Goal: Information Seeking & Learning: Learn about a topic

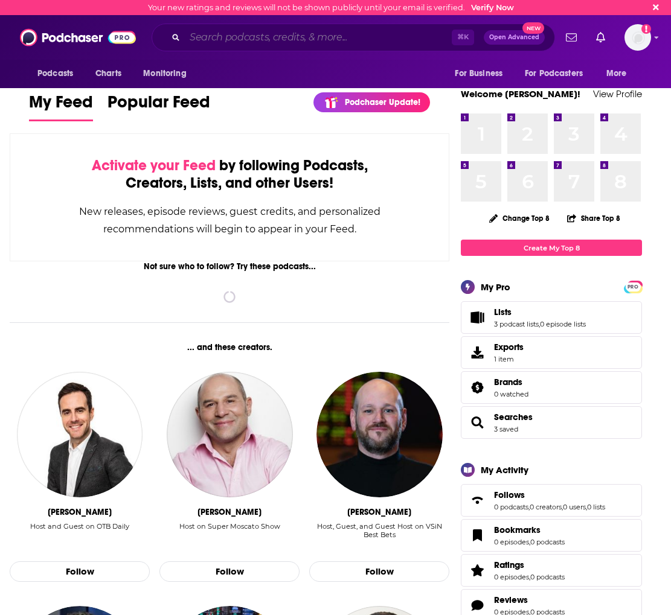
click at [200, 42] on input "Search podcasts, credits, & more..." at bounding box center [318, 37] width 267 height 19
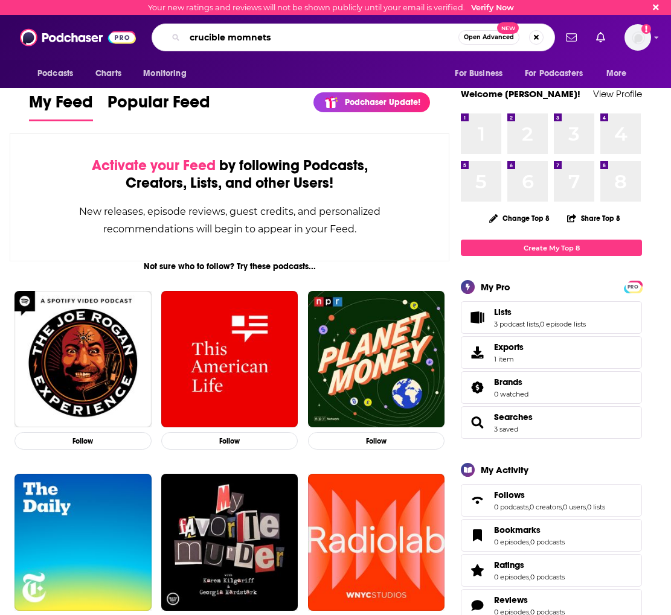
type input "crucible momnets"
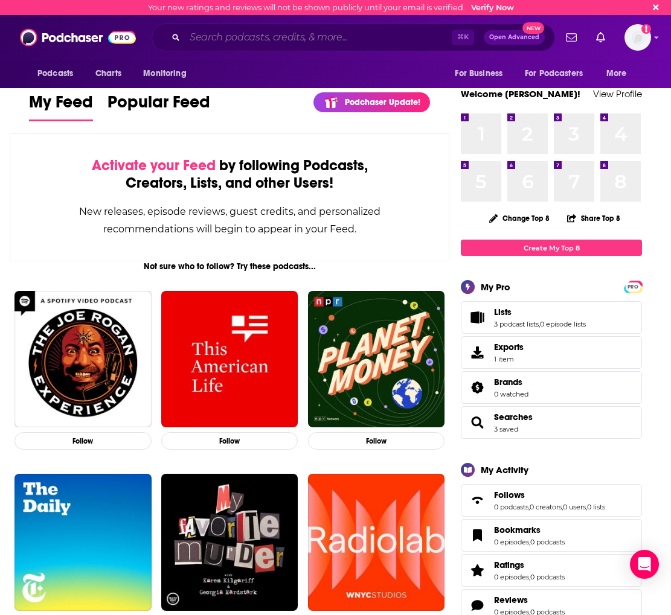
click at [250, 38] on input "Search podcasts, credits, & more..." at bounding box center [318, 37] width 267 height 19
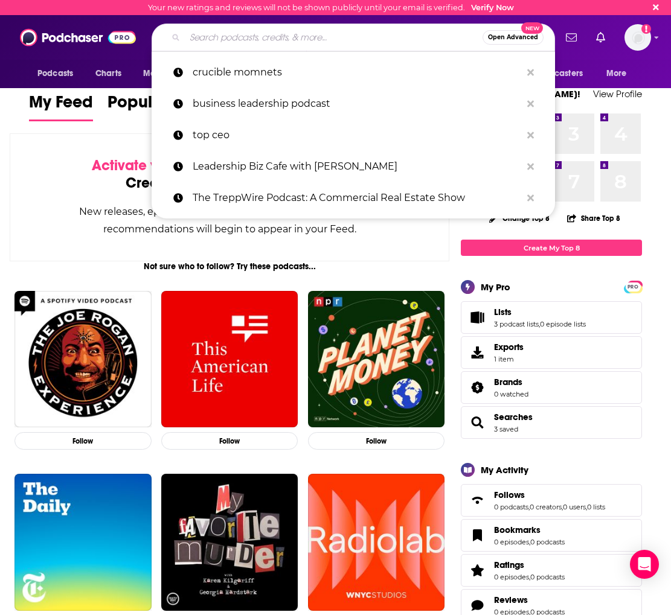
paste input "Crucible Moments"
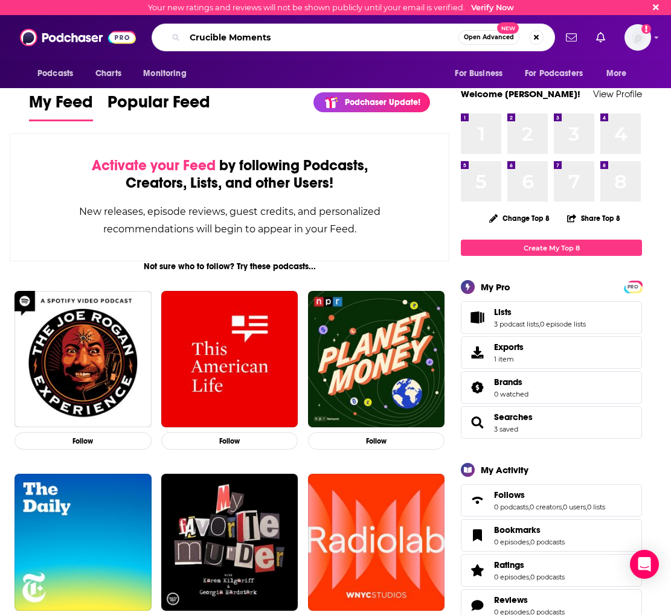
type input "Crucible Moments"
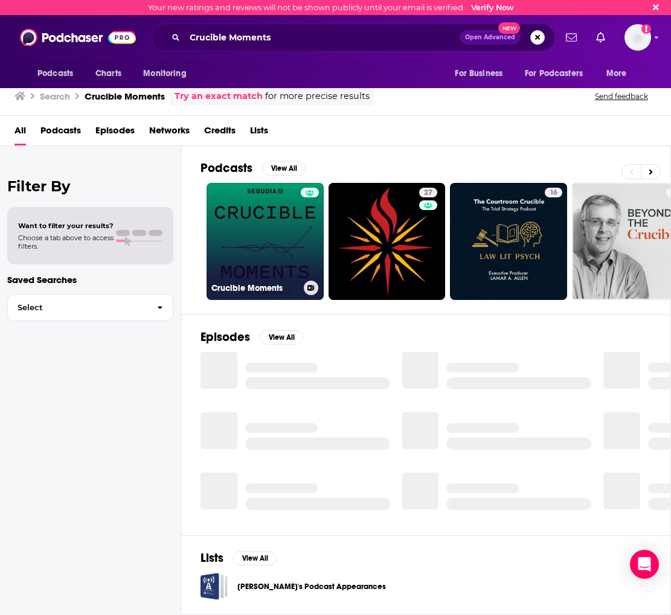
click at [279, 252] on link "Crucible Moments" at bounding box center [264, 241] width 117 height 117
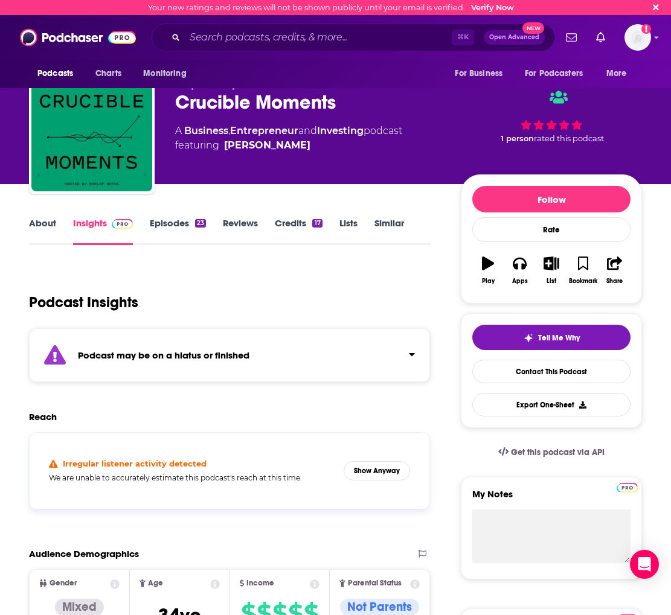
click at [34, 240] on link "About" at bounding box center [42, 231] width 27 height 28
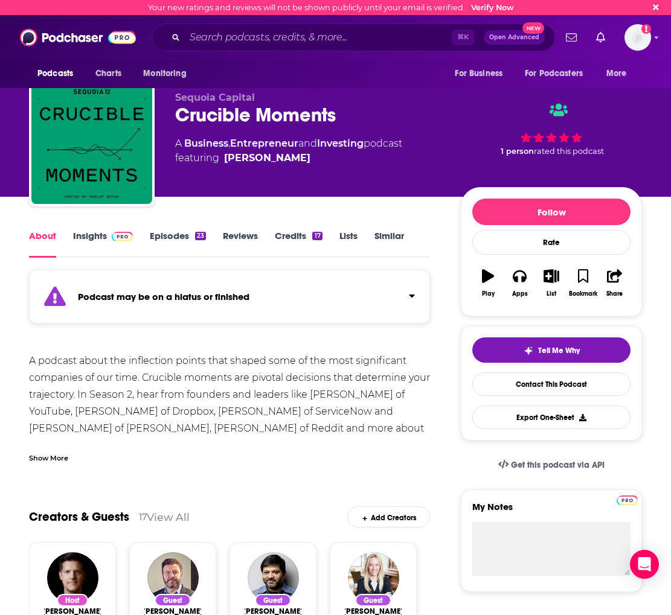
click at [94, 238] on link "Insights" at bounding box center [103, 244] width 60 height 28
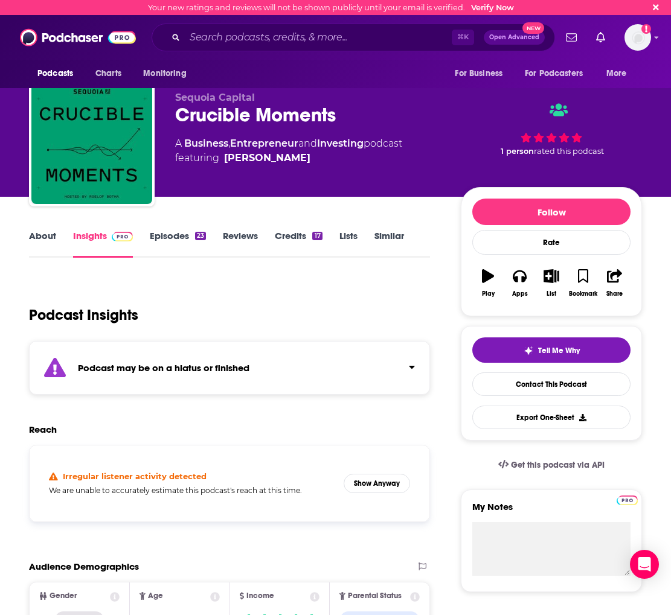
click at [167, 234] on link "Episodes 23" at bounding box center [178, 244] width 56 height 28
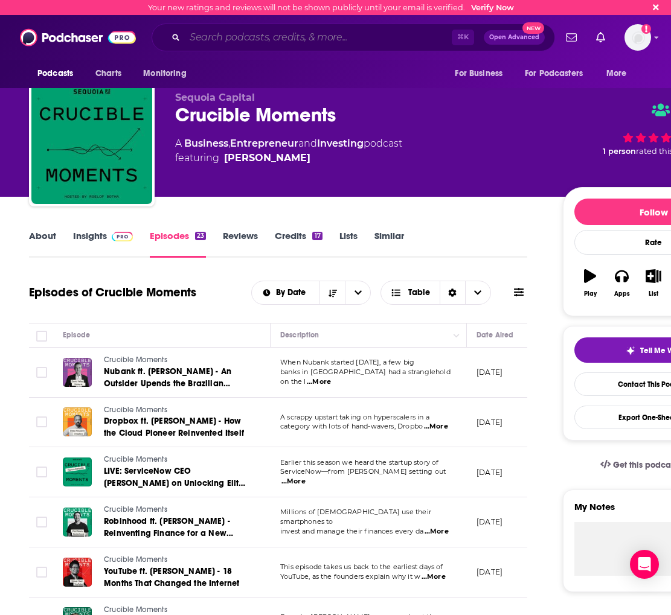
click at [229, 35] on input "Search podcasts, credits, & more..." at bounding box center [318, 37] width 267 height 19
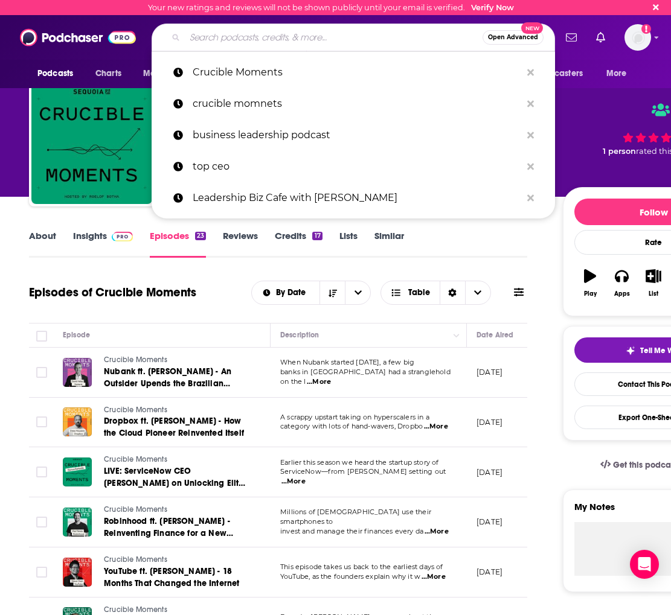
paste input "Training Data"
type input "Training Data"
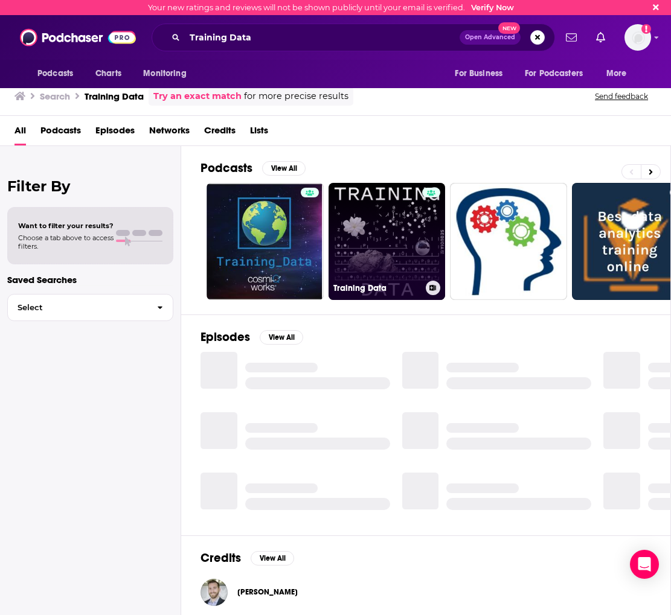
click at [365, 204] on link "Training Data" at bounding box center [386, 241] width 117 height 117
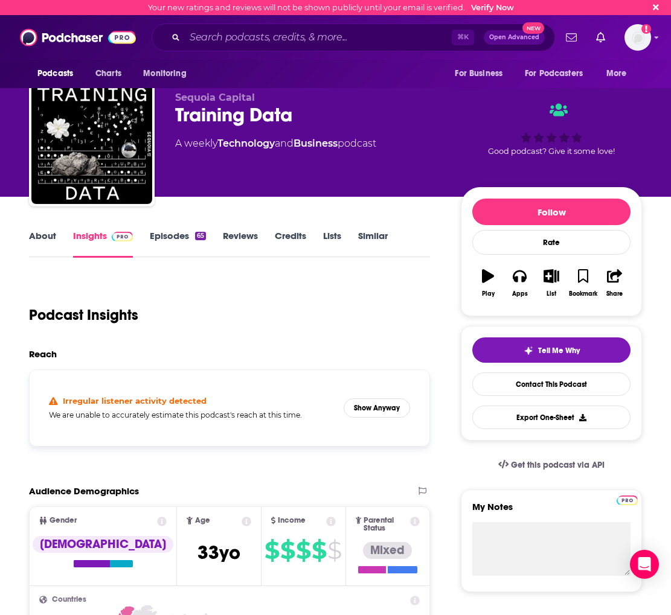
scroll to position [45, 0]
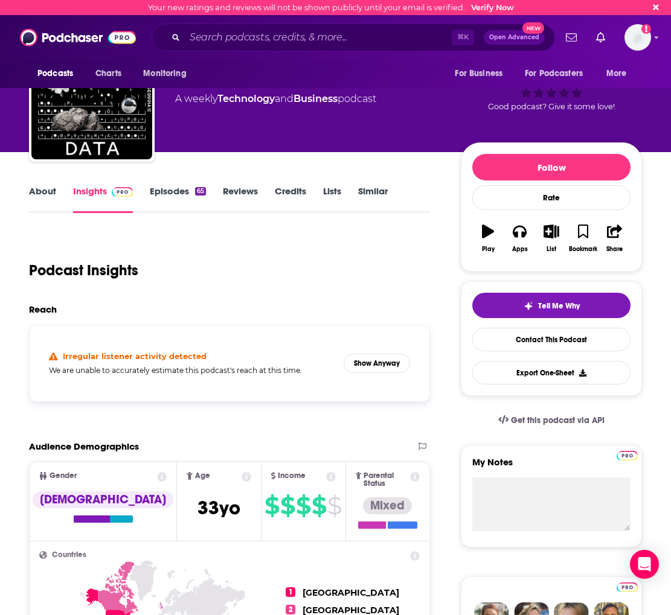
click at [162, 200] on link "Episodes 65" at bounding box center [178, 199] width 56 height 28
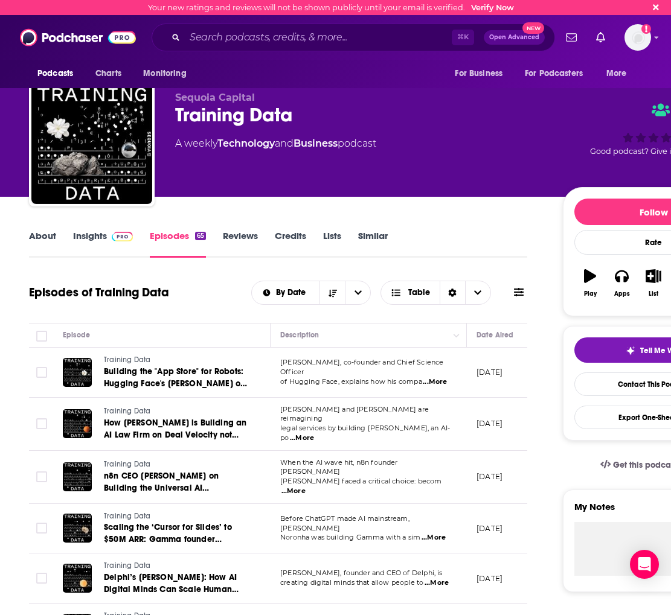
click at [435, 378] on span "...More" at bounding box center [435, 382] width 24 height 10
click at [36, 231] on link "About" at bounding box center [42, 244] width 27 height 28
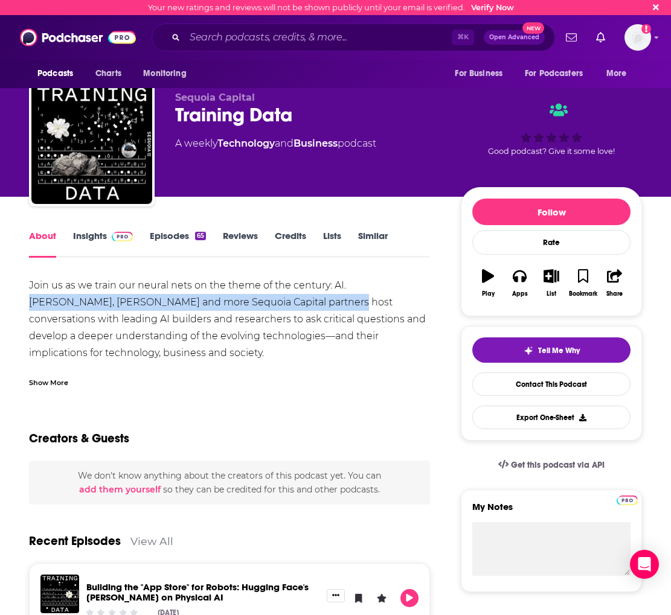
drag, startPoint x: 348, startPoint y: 289, endPoint x: 271, endPoint y: 305, distance: 79.0
click at [271, 305] on div "Join us as we train our neural nets on the theme of the century: AI. [PERSON_NA…" at bounding box center [229, 353] width 401 height 152
copy div "[PERSON_NAME], [PERSON_NAME] and more Sequoia Capital partners host"
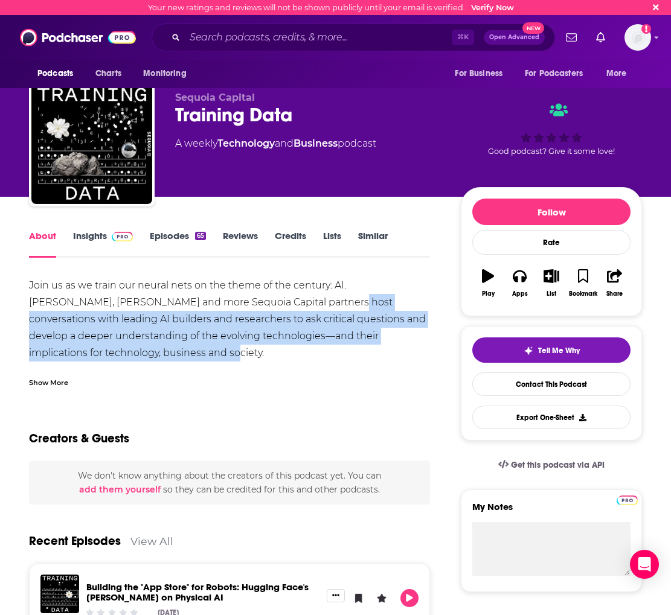
drag, startPoint x: 273, startPoint y: 304, endPoint x: 190, endPoint y: 359, distance: 99.3
click at [190, 359] on div "Join us as we train our neural nets on the theme of the century: AI. [PERSON_NA…" at bounding box center [229, 353] width 401 height 152
copy div "conversations with leading AI builders and researchers to ask critical question…"
click at [92, 230] on link "Insights" at bounding box center [103, 244] width 60 height 28
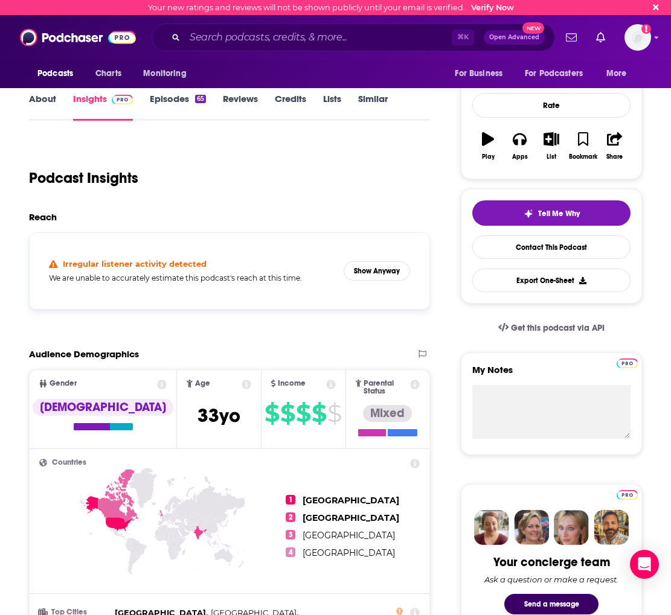
scroll to position [191, 0]
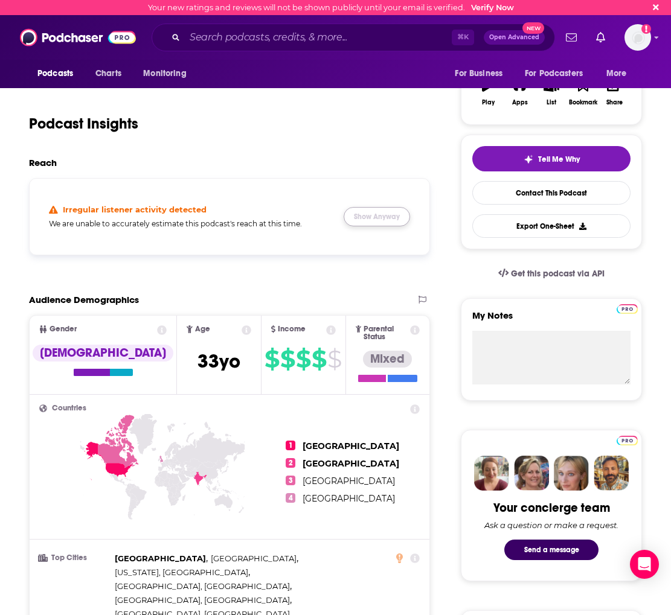
click at [378, 211] on button "Show Anyway" at bounding box center [376, 216] width 66 height 19
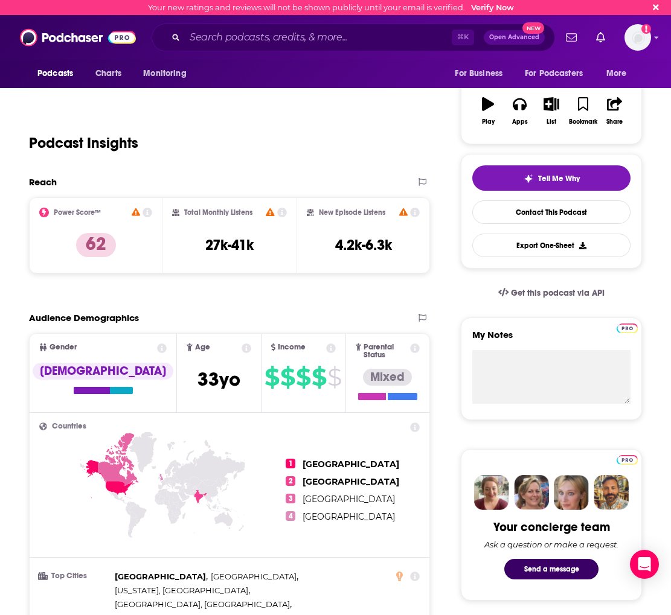
scroll to position [171, 0]
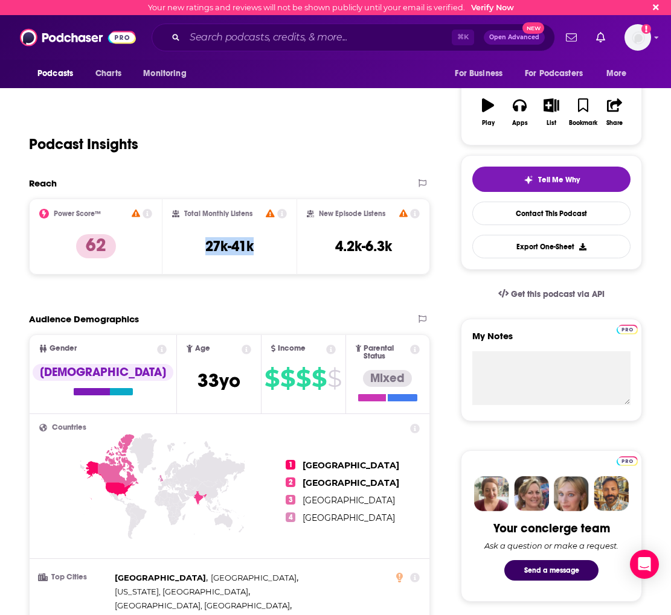
drag, startPoint x: 270, startPoint y: 243, endPoint x: 185, endPoint y: 235, distance: 85.5
click at [185, 235] on div "Total Monthly Listens 27k-41k" at bounding box center [229, 237] width 114 height 56
copy div "27k-41k"
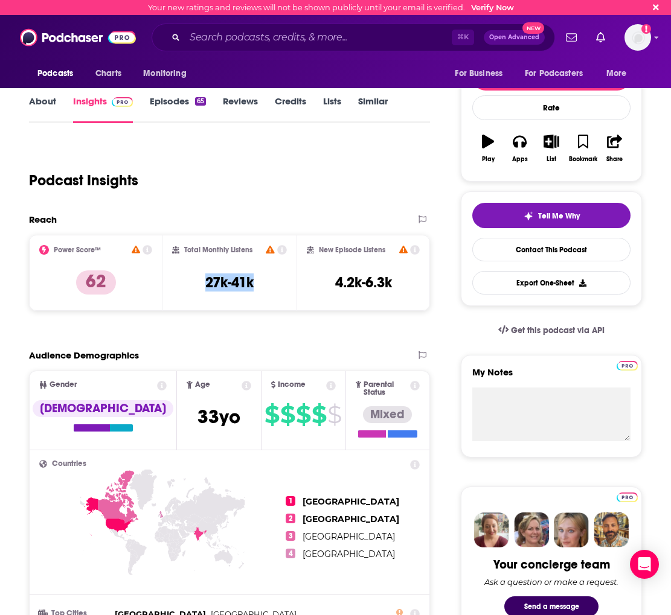
scroll to position [91, 0]
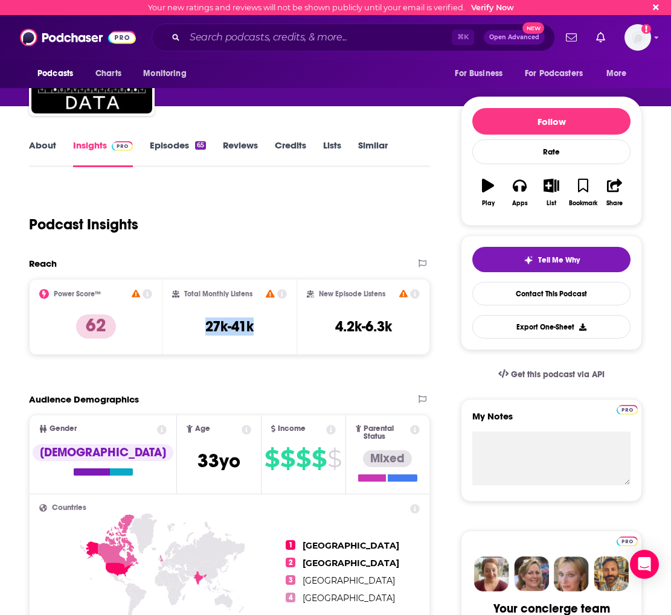
click at [161, 150] on link "Episodes 65" at bounding box center [178, 153] width 56 height 28
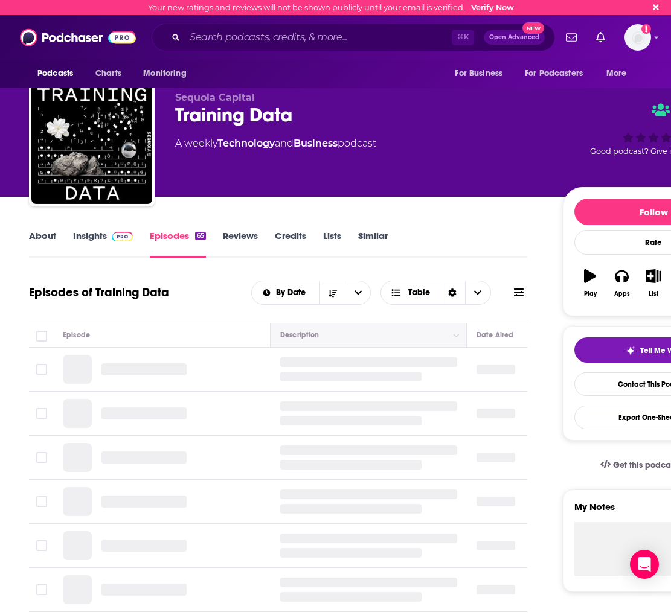
scroll to position [71, 0]
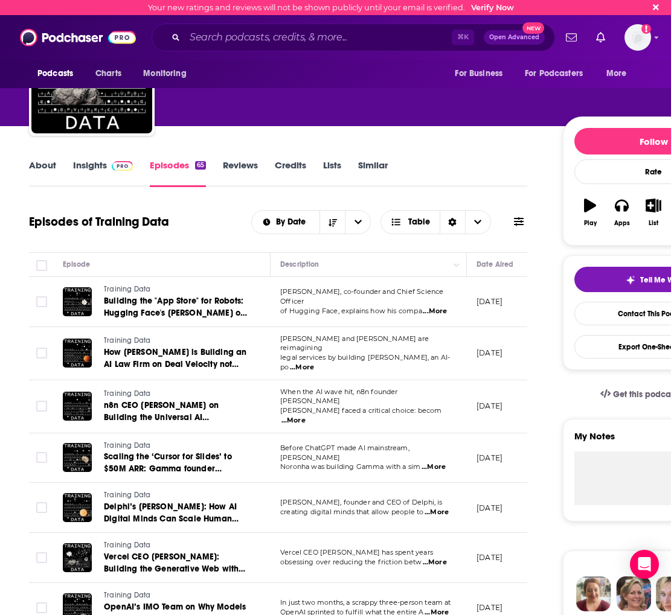
click at [437, 308] on span "...More" at bounding box center [435, 312] width 24 height 10
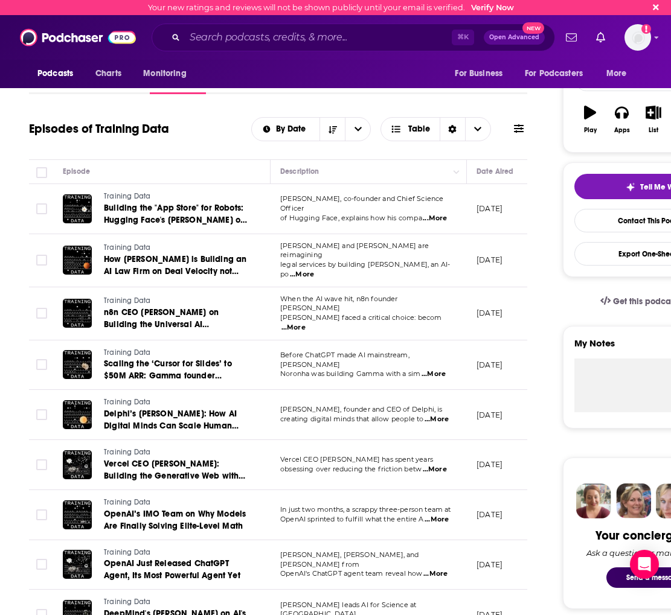
scroll to position [179, 0]
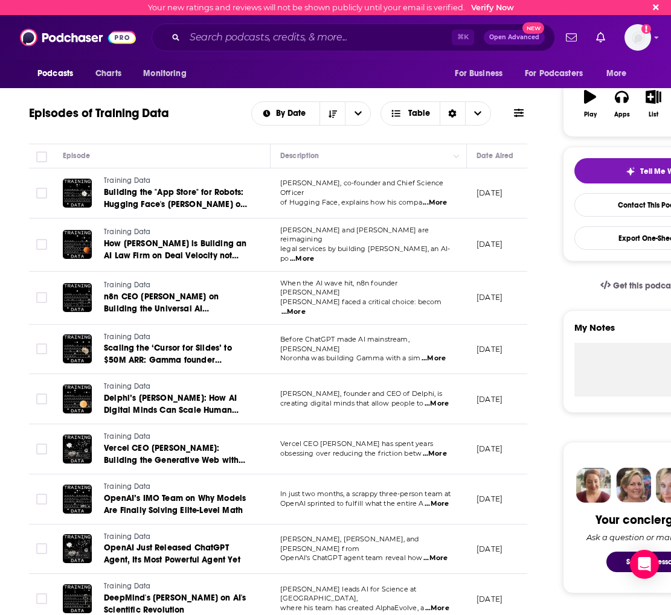
click at [437, 449] on span "...More" at bounding box center [435, 454] width 24 height 10
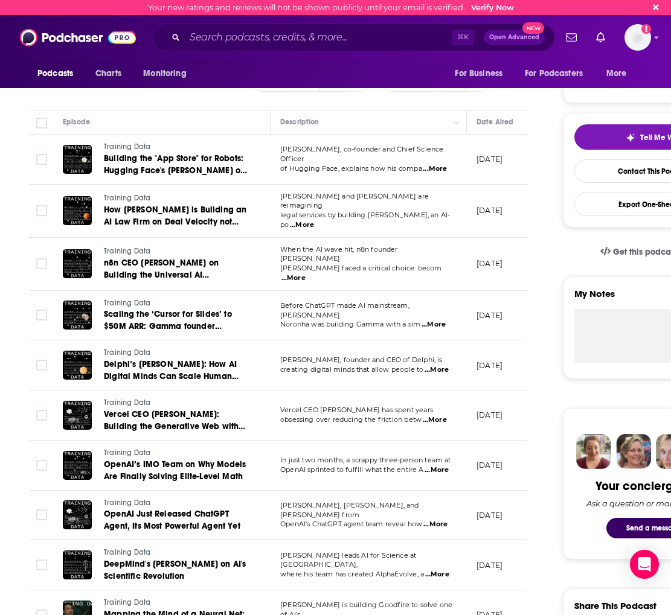
scroll to position [217, 0]
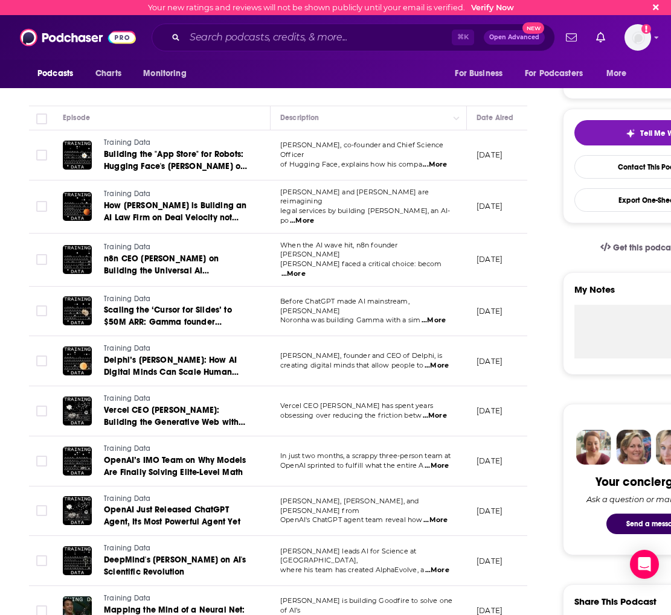
click at [435, 515] on span "...More" at bounding box center [435, 520] width 24 height 10
drag, startPoint x: 323, startPoint y: 435, endPoint x: 386, endPoint y: 453, distance: 66.1
click at [440, 515] on span "...More" at bounding box center [435, 520] width 24 height 10
drag, startPoint x: 397, startPoint y: 444, endPoint x: 435, endPoint y: 461, distance: 42.2
click at [444, 462] on span "...More" at bounding box center [436, 466] width 24 height 10
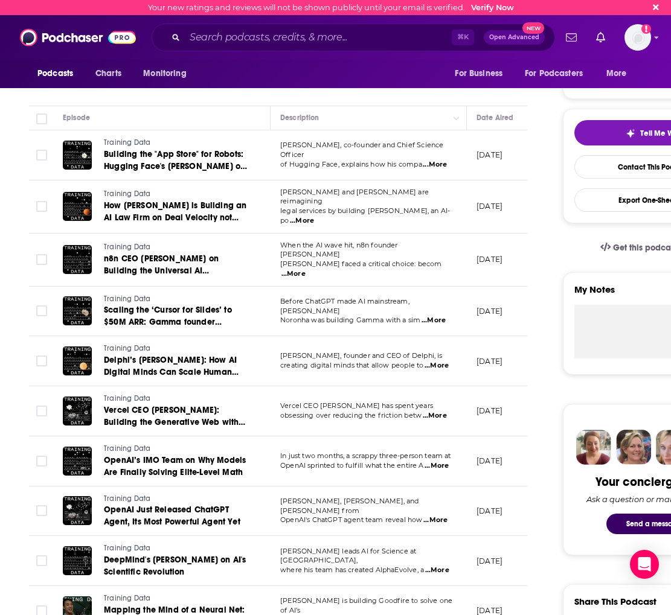
drag, startPoint x: 331, startPoint y: 415, endPoint x: 377, endPoint y: 412, distance: 46.0
drag, startPoint x: 427, startPoint y: 446, endPoint x: 372, endPoint y: 448, distance: 55.0
click at [427, 451] on span "In just two months, a scrappy three-person team at" at bounding box center [365, 455] width 171 height 8
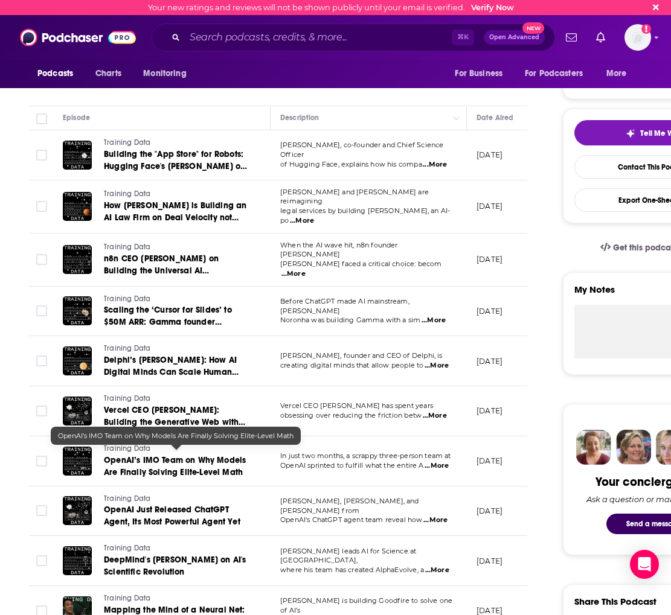
click at [135, 455] on link "OpenAI’s IMO Team on Why Models Are Finally Solving Elite-Level Math" at bounding box center [176, 467] width 145 height 24
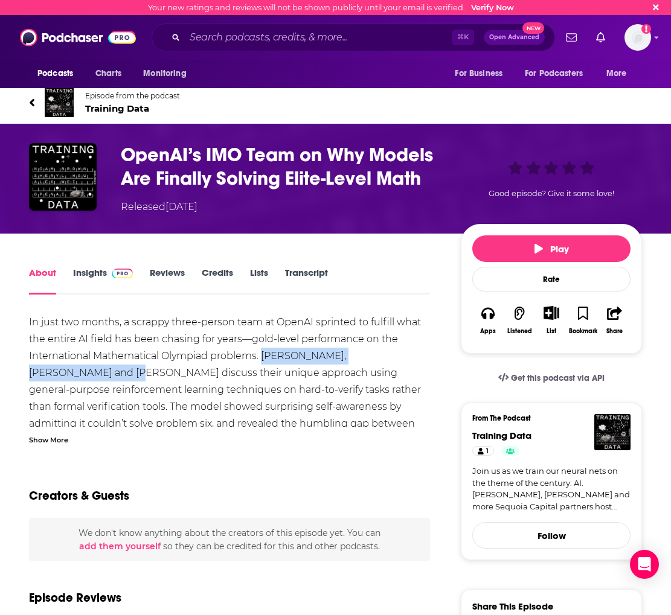
drag, startPoint x: 264, startPoint y: 359, endPoint x: 58, endPoint y: 374, distance: 206.4
click at [58, 374] on div "In just two months, a scrappy three-person team at OpenAI sprinted to fulfill w…" at bounding box center [229, 398] width 401 height 169
copy div "[PERSON_NAME], [PERSON_NAME] and [PERSON_NAME]"
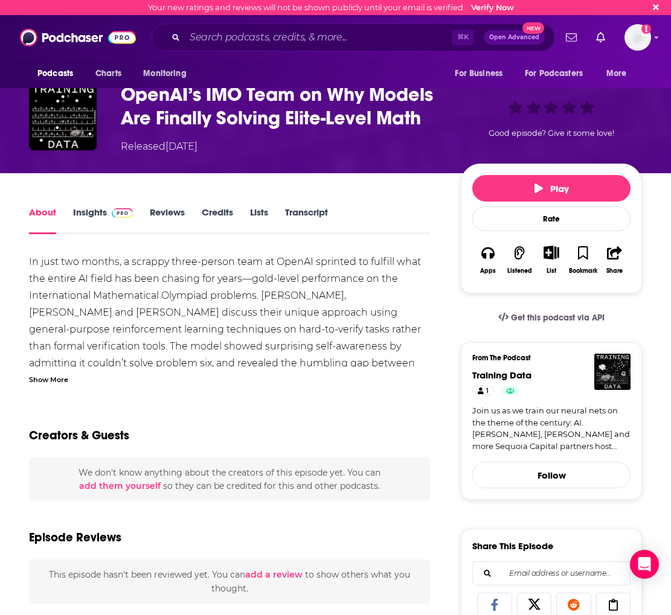
scroll to position [69, 0]
